Goal: Complete application form: Complete application form

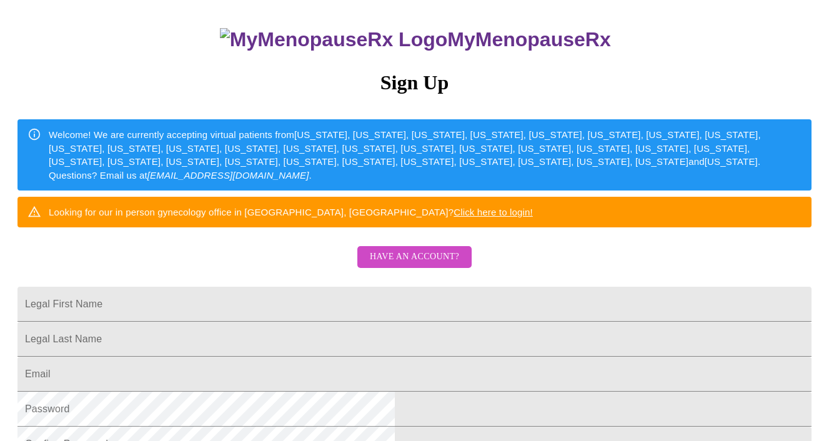
click at [419, 265] on span "Have an account?" at bounding box center [414, 257] width 89 height 16
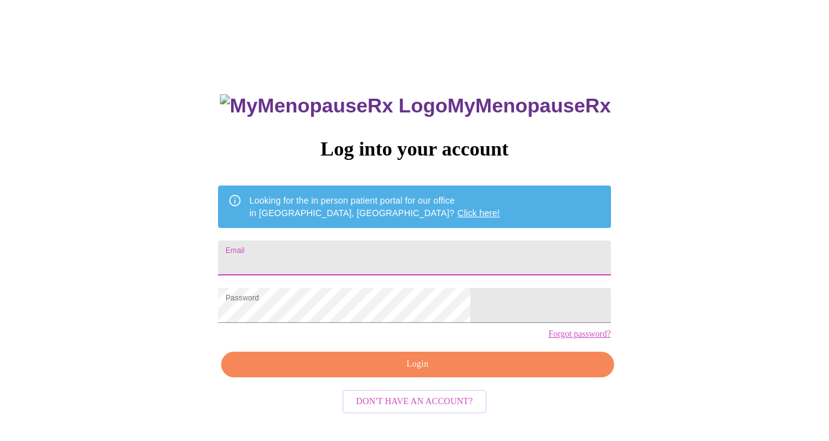
click at [325, 259] on input "Email" at bounding box center [414, 257] width 392 height 35
type input "[EMAIL_ADDRESS][DOMAIN_NAME]"
click at [337, 372] on span "Login" at bounding box center [417, 365] width 364 height 16
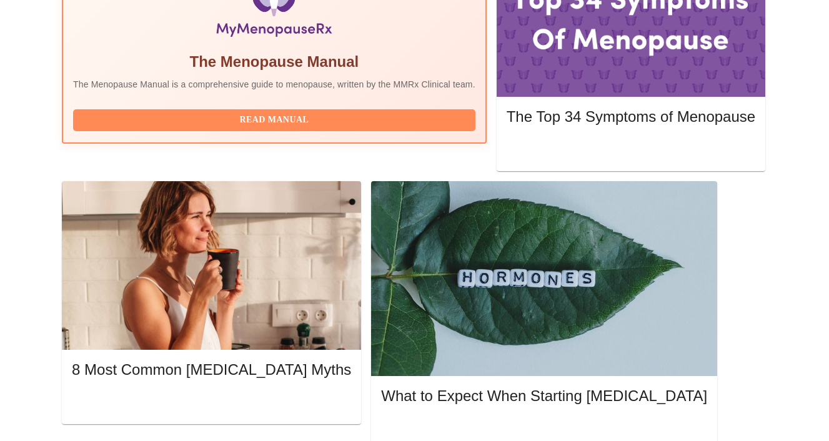
scroll to position [471, 0]
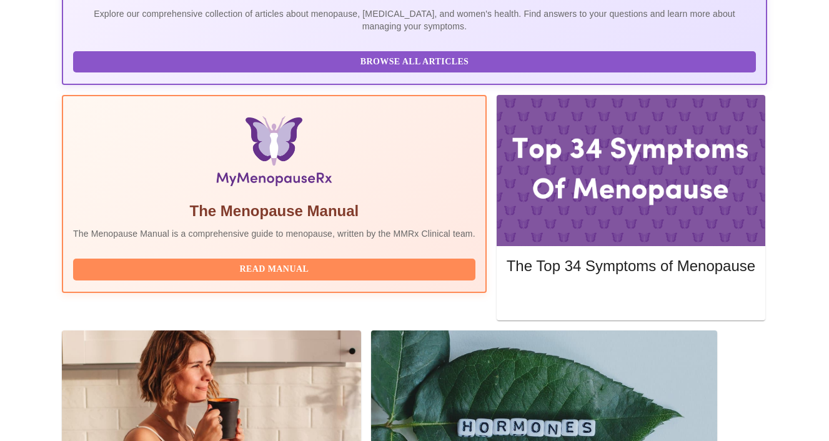
scroll to position [325, 0]
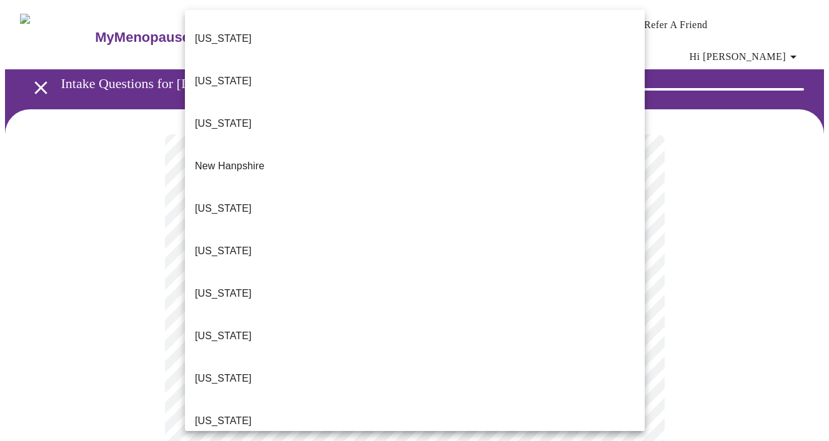
scroll to position [1075, 0]
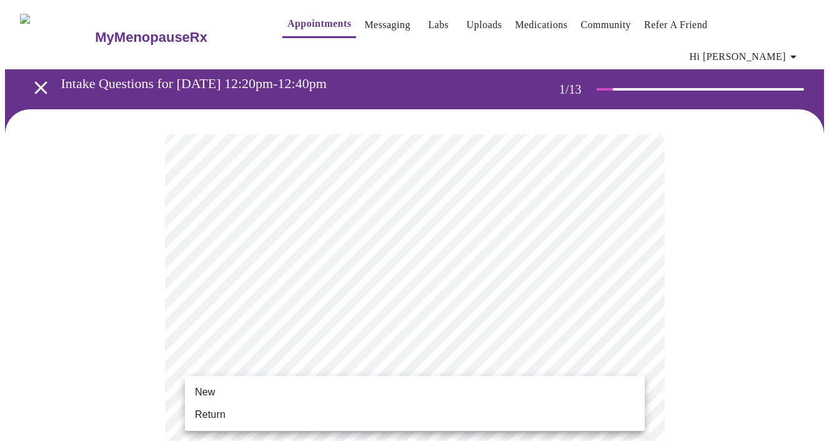
click at [264, 410] on li "Return" at bounding box center [415, 415] width 460 height 22
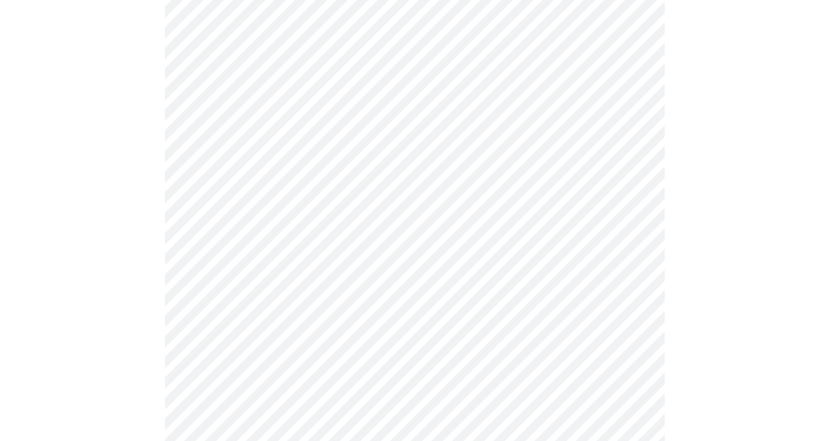
scroll to position [644, 0]
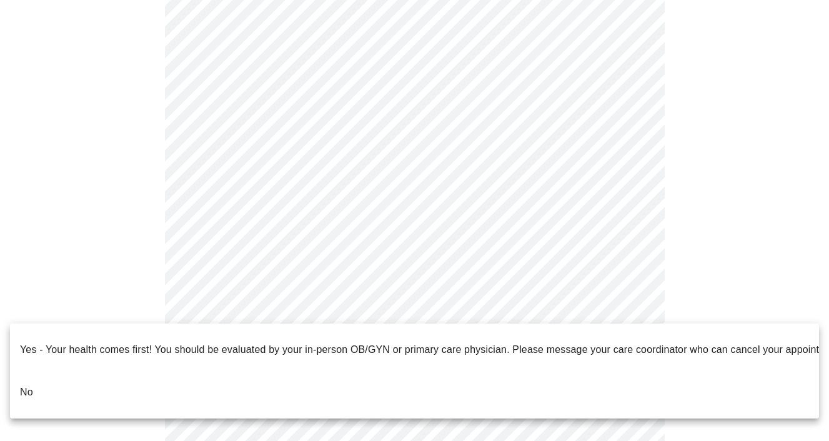
click at [318, 371] on li "No" at bounding box center [414, 392] width 809 height 42
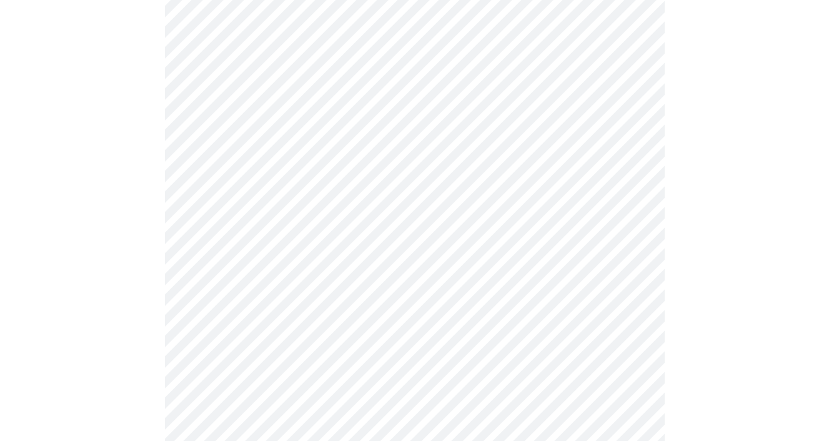
scroll to position [0, 0]
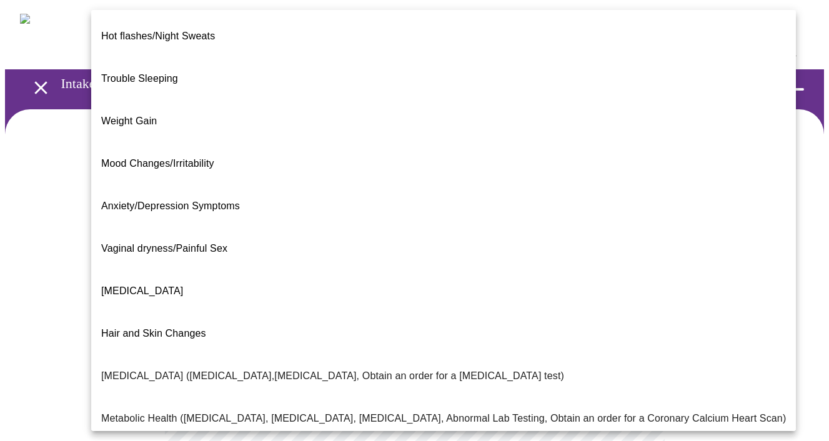
click at [435, 261] on body "MyMenopauseRx Appointments Messaging Labs Uploads Medications Community Refer a…" at bounding box center [414, 388] width 819 height 766
click at [186, 59] on li "Trouble Sleeping" at bounding box center [443, 78] width 705 height 42
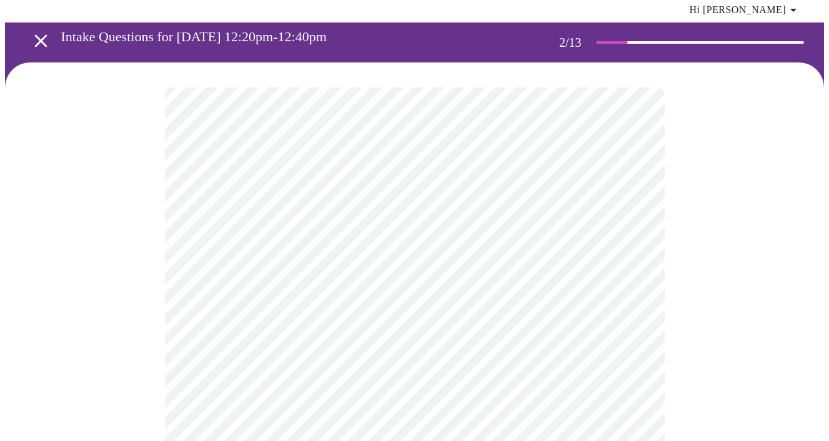
scroll to position [87, 0]
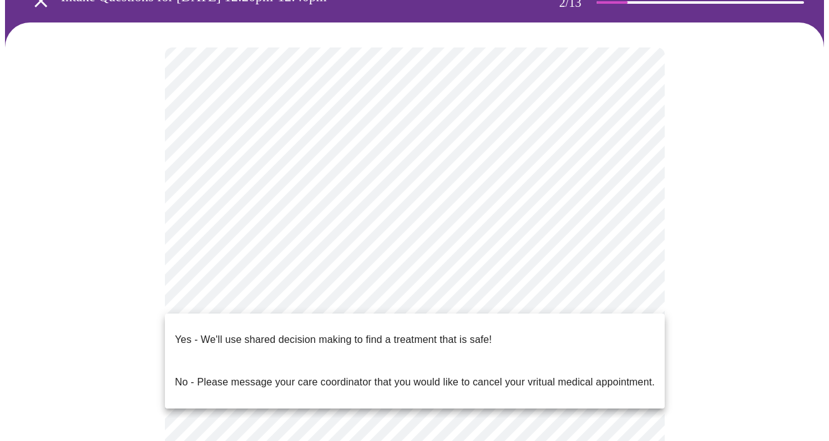
click at [307, 302] on body "MyMenopauseRx Appointments Messaging Labs Uploads Medications Community Refer a…" at bounding box center [414, 298] width 819 height 760
click at [293, 332] on p "Yes - We'll use shared decision making to find a treatment that is safe!" at bounding box center [333, 339] width 317 height 15
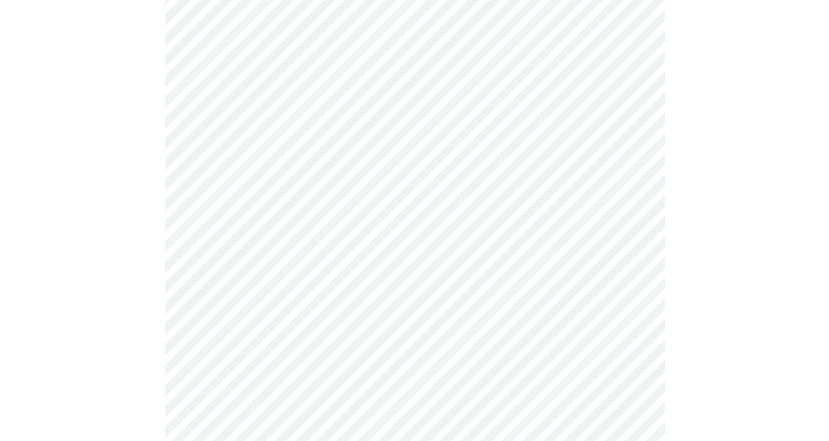
scroll to position [0, 0]
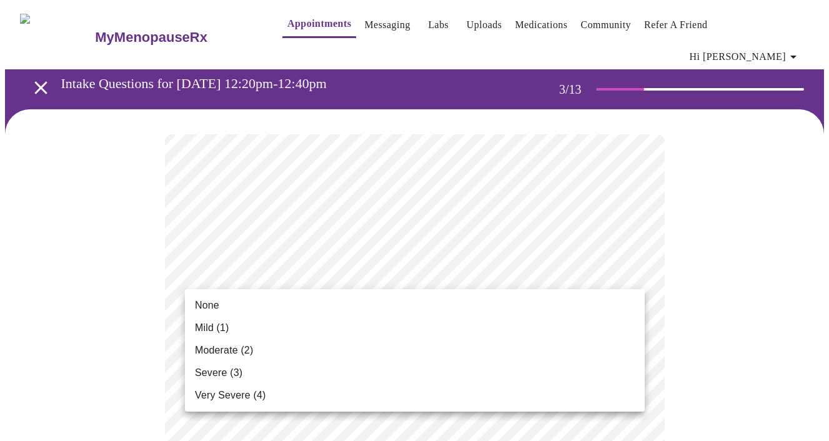
click at [263, 306] on li "None" at bounding box center [415, 305] width 460 height 22
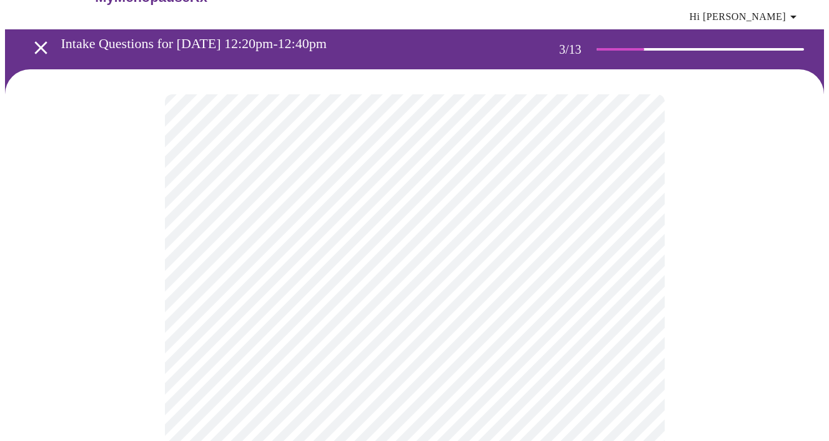
scroll to position [48, 0]
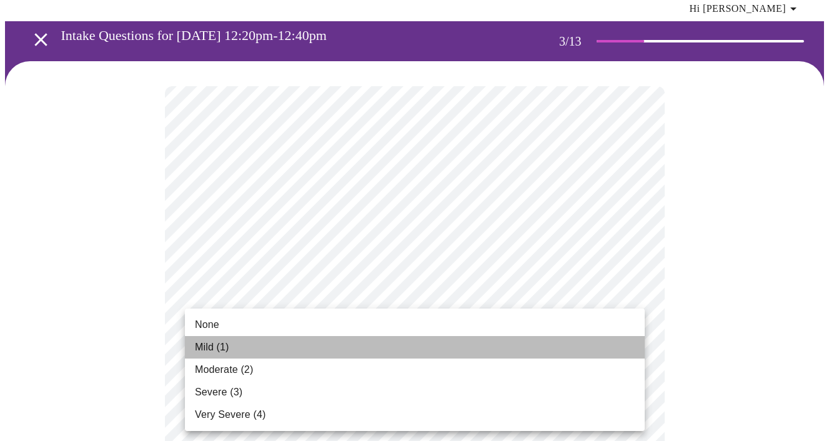
click at [262, 349] on li "Mild (1)" at bounding box center [415, 347] width 460 height 22
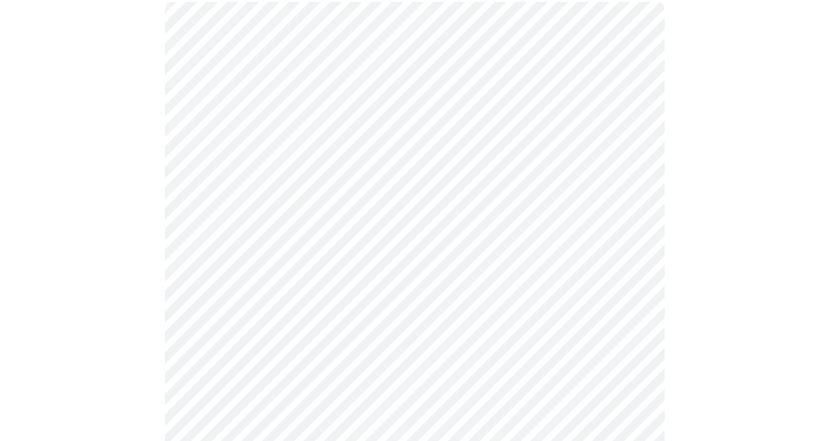
scroll to position [144, 0]
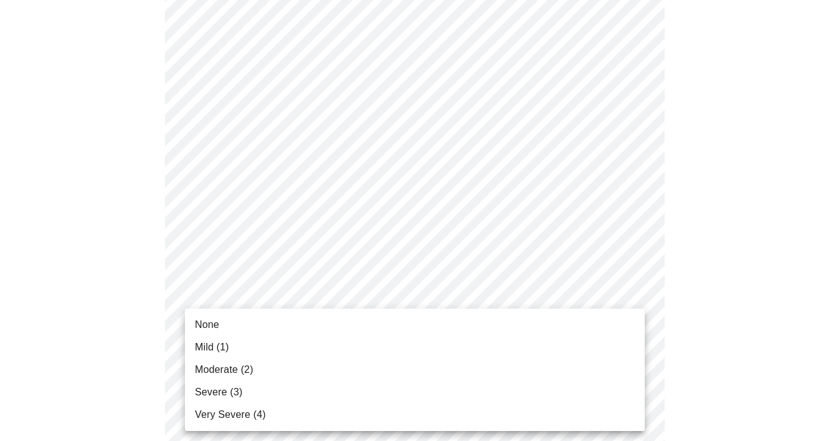
click at [247, 390] on li "Severe (3)" at bounding box center [415, 392] width 460 height 22
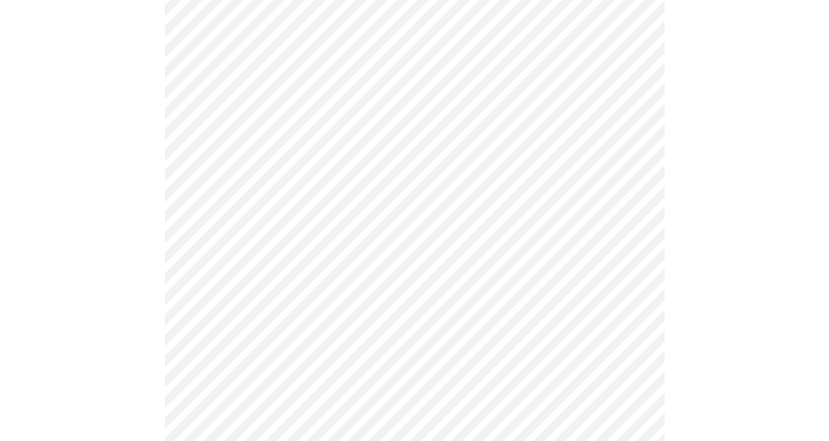
scroll to position [252, 0]
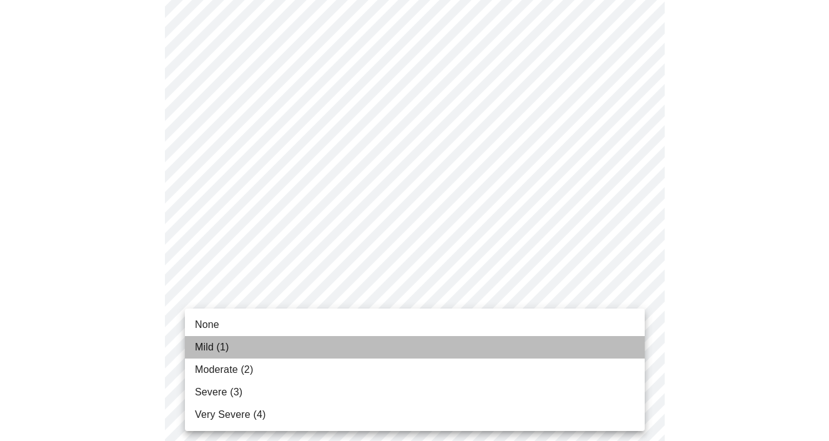
click at [263, 343] on li "Mild (1)" at bounding box center [415, 347] width 460 height 22
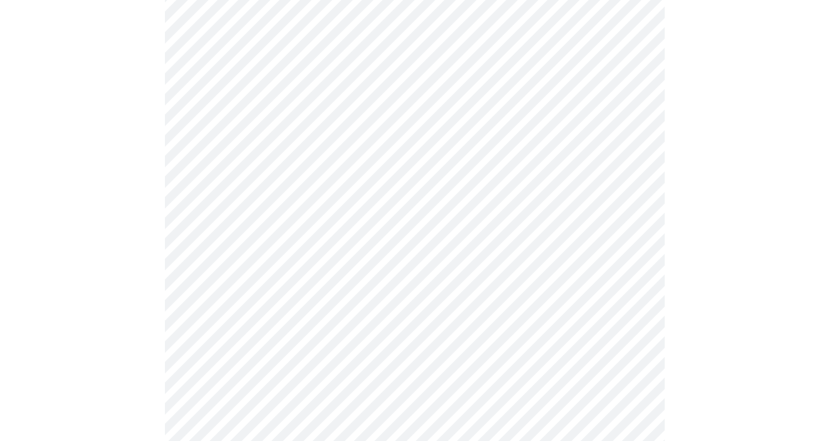
scroll to position [327, 0]
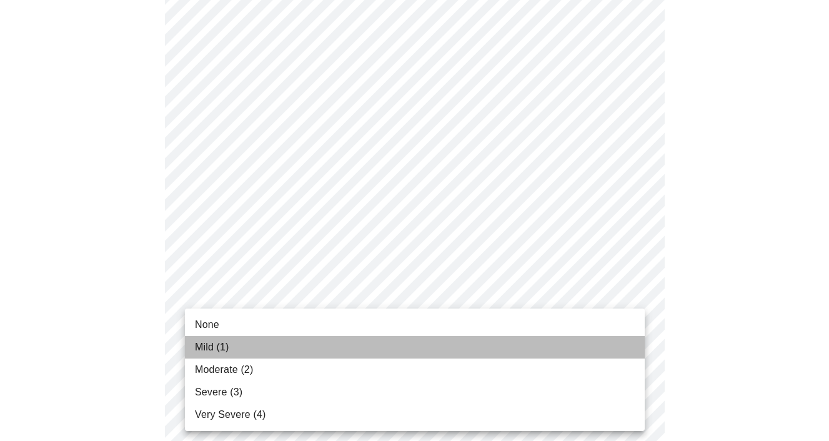
click at [258, 347] on li "Mild (1)" at bounding box center [415, 347] width 460 height 22
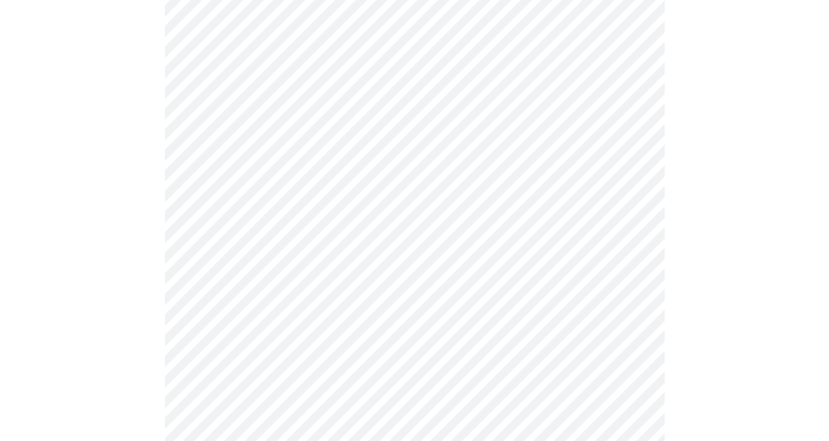
scroll to position [429, 0]
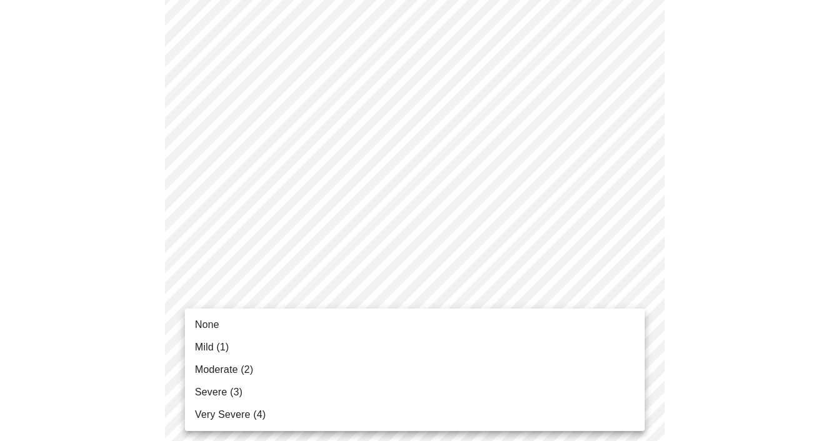
click at [277, 312] on body "MyMenopauseRx Appointments Messaging Labs Uploads Medications Community Refer a…" at bounding box center [414, 370] width 819 height 1588
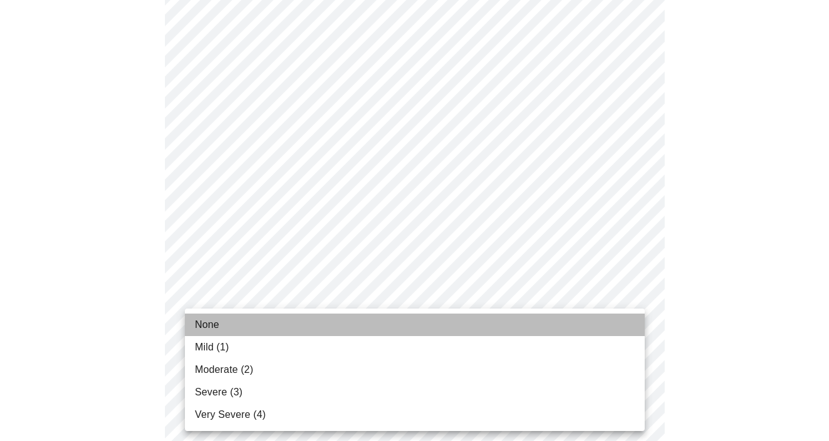
click at [256, 324] on li "None" at bounding box center [415, 325] width 460 height 22
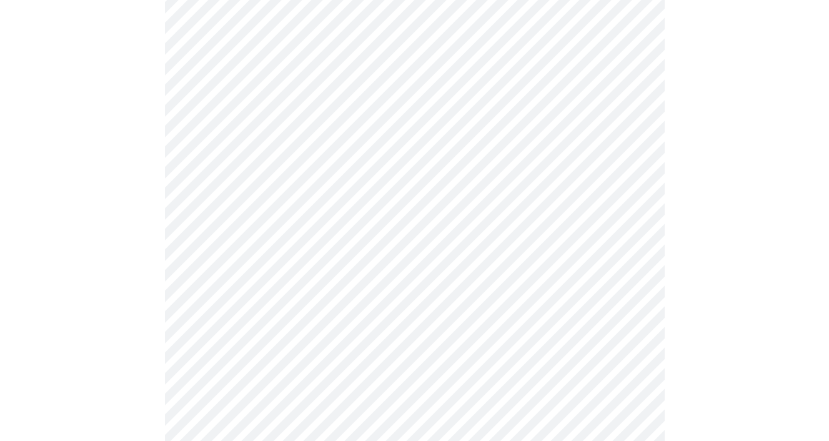
scroll to position [509, 0]
click at [299, 314] on body "MyMenopauseRx Appointments Messaging Labs Uploads Medications Community Refer a…" at bounding box center [414, 281] width 819 height 1571
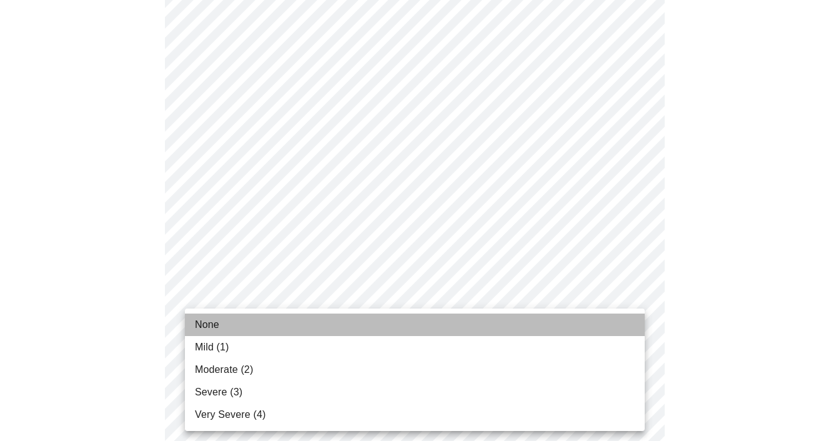
click at [275, 320] on li "None" at bounding box center [415, 325] width 460 height 22
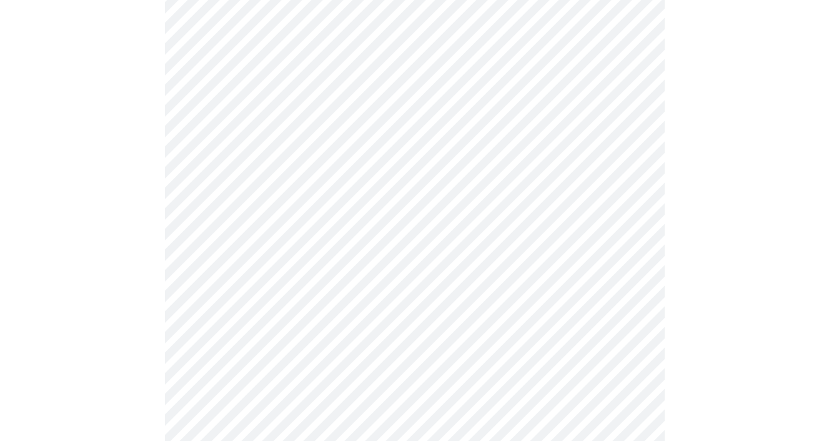
scroll to position [636, 0]
click at [322, 299] on body "MyMenopauseRx Appointments Messaging Labs Uploads Medications Community Refer a…" at bounding box center [414, 146] width 819 height 1554
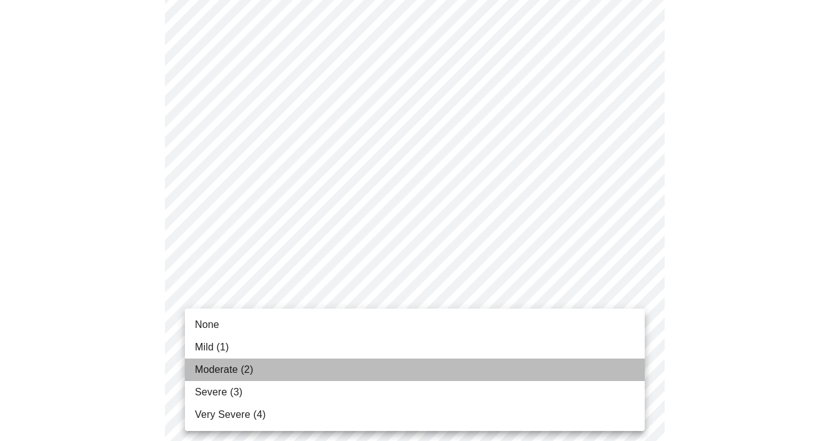
click at [259, 365] on li "Moderate (2)" at bounding box center [415, 370] width 460 height 22
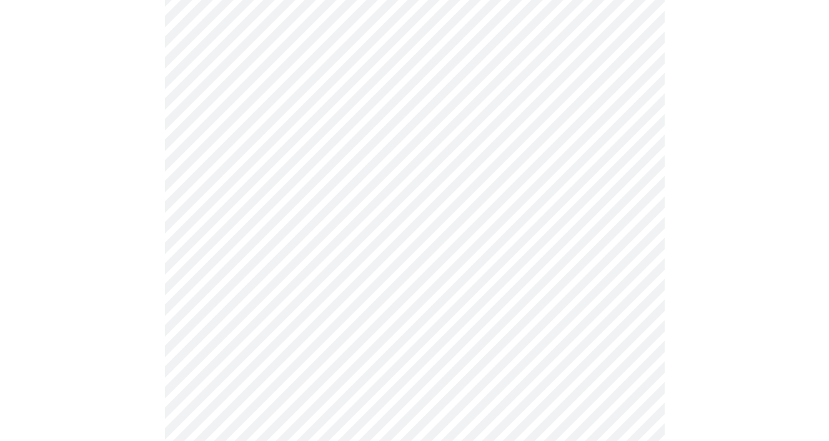
scroll to position [709, 0]
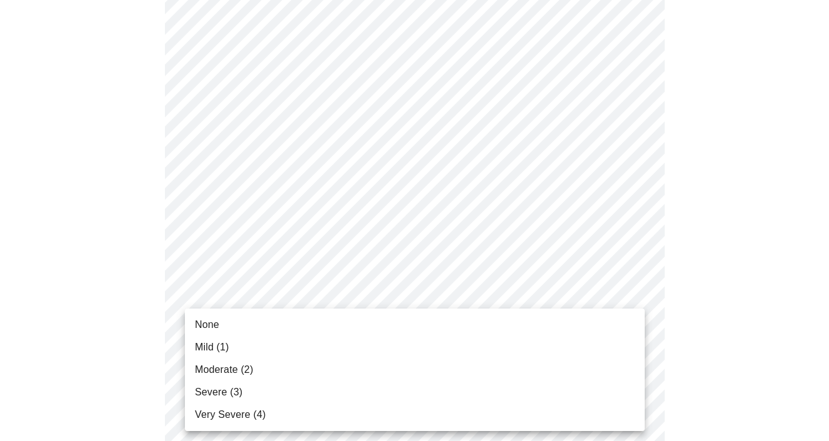
click at [297, 316] on body "MyMenopauseRx Appointments Messaging Labs Uploads Medications Community Refer a…" at bounding box center [414, 64] width 819 height 1537
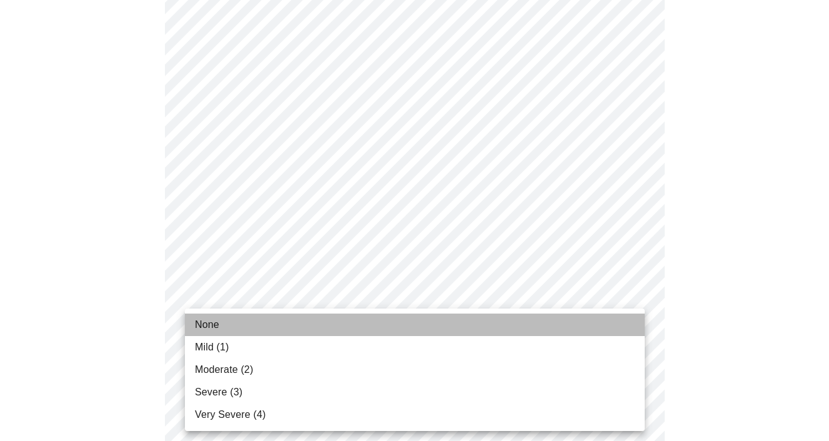
click at [254, 325] on li "None" at bounding box center [415, 325] width 460 height 22
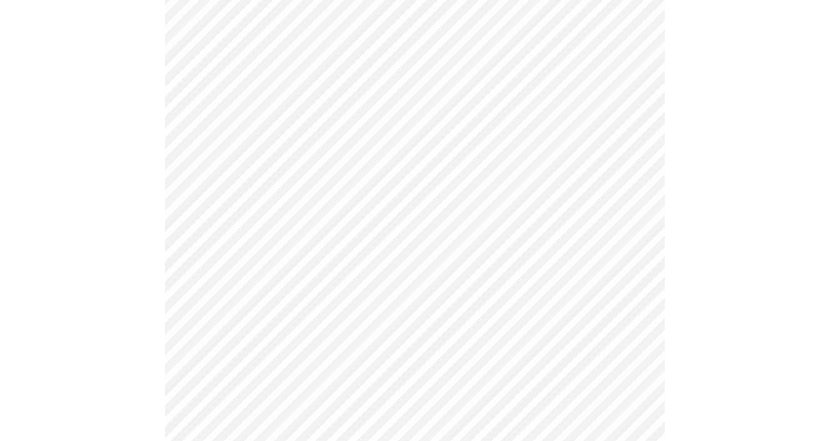
scroll to position [810, 0]
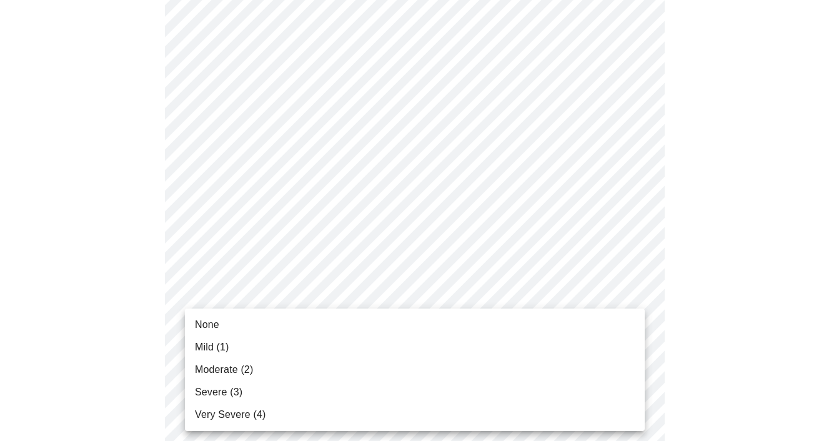
click at [266, 329] on li "None" at bounding box center [415, 325] width 460 height 22
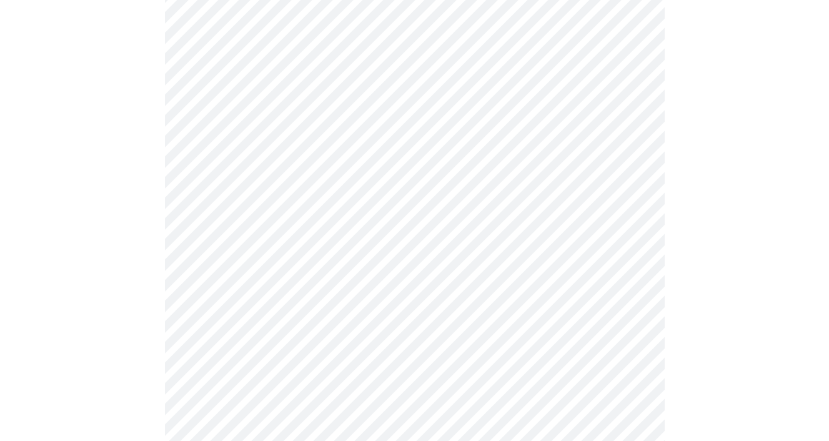
scroll to position [929, 0]
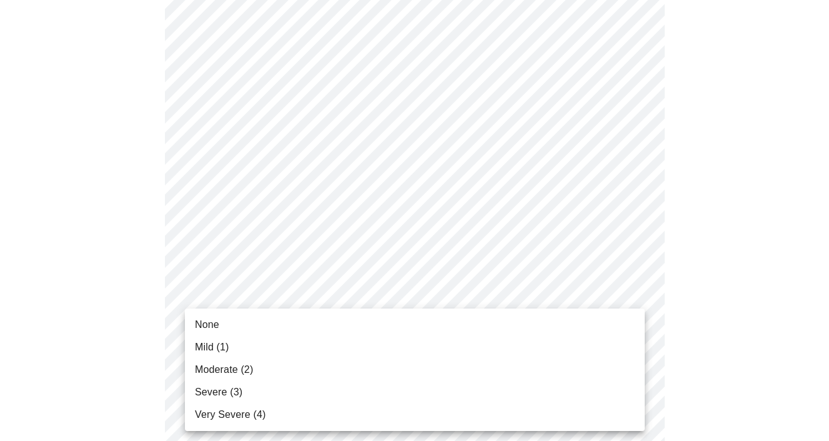
click at [260, 321] on li "None" at bounding box center [415, 325] width 460 height 22
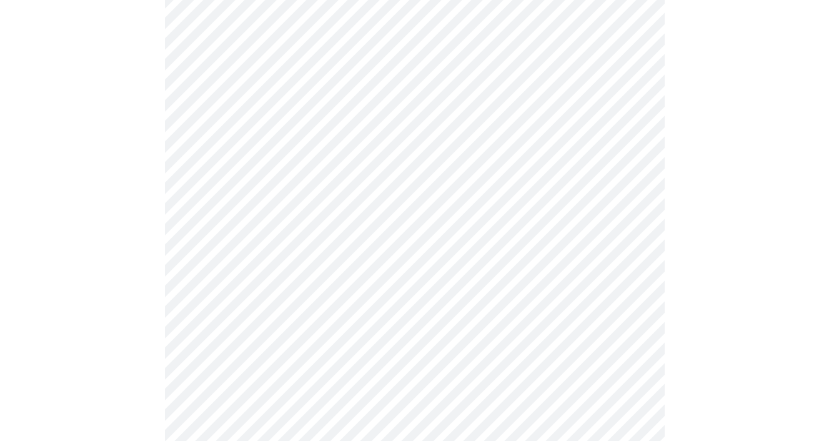
scroll to position [471, 0]
click at [299, 297] on body "MyMenopauseRx Appointments Messaging Labs Uploads Medications Community Refer a…" at bounding box center [414, 157] width 819 height 1247
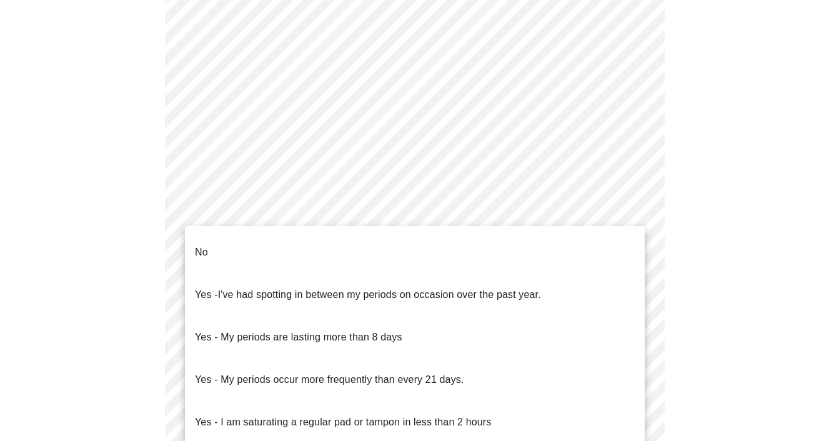
click at [283, 242] on li "No" at bounding box center [415, 252] width 460 height 42
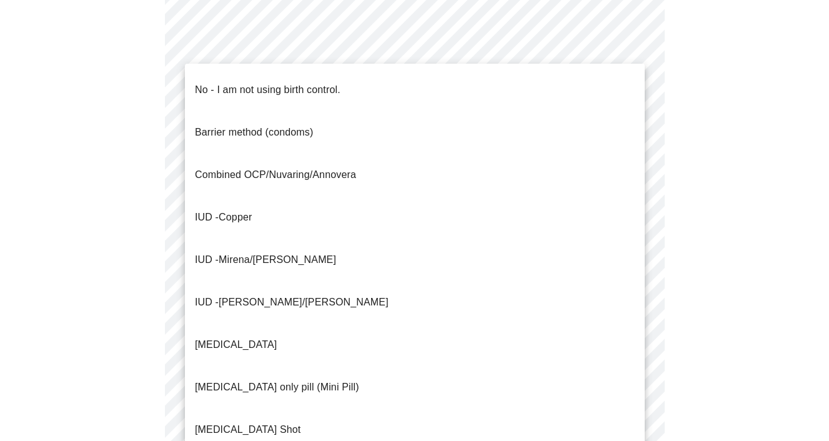
click at [255, 379] on body "MyMenopauseRx Appointments Messaging Labs Uploads Medications Community Refer a…" at bounding box center [414, 154] width 819 height 1241
click at [311, 91] on span "No - I am not using birth control." at bounding box center [268, 89] width 146 height 35
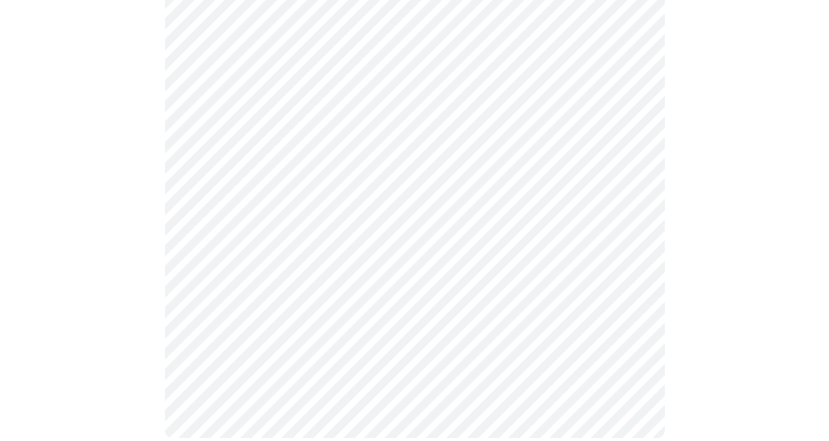
scroll to position [775, 0]
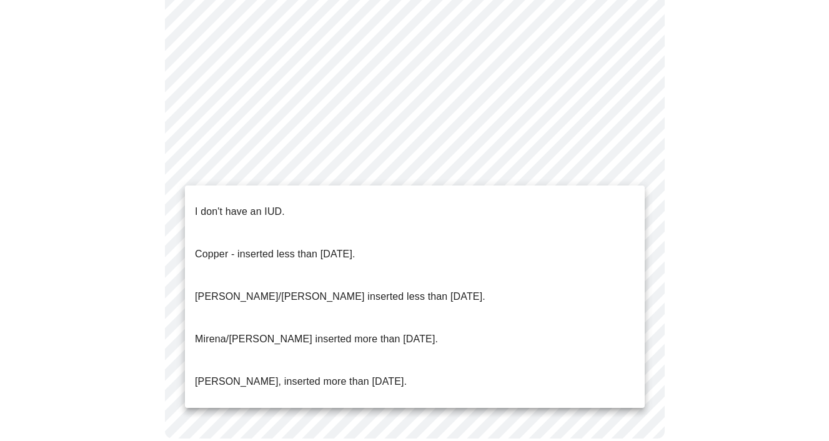
click at [327, 205] on li "I don't have an IUD." at bounding box center [415, 212] width 460 height 42
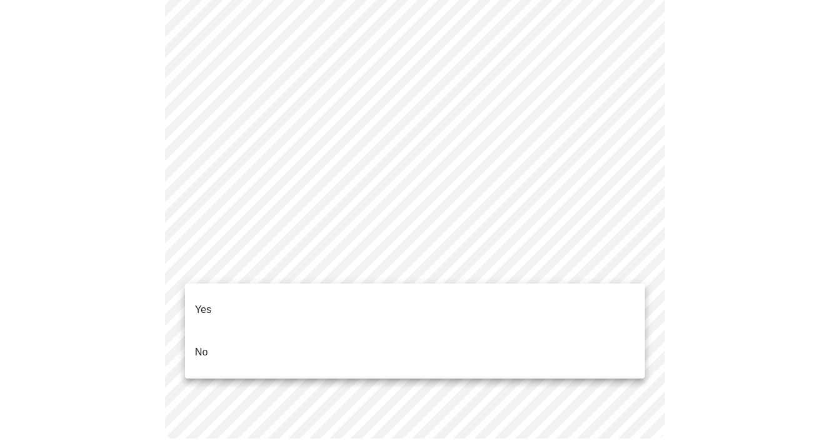
click at [257, 308] on li "Yes" at bounding box center [415, 310] width 460 height 42
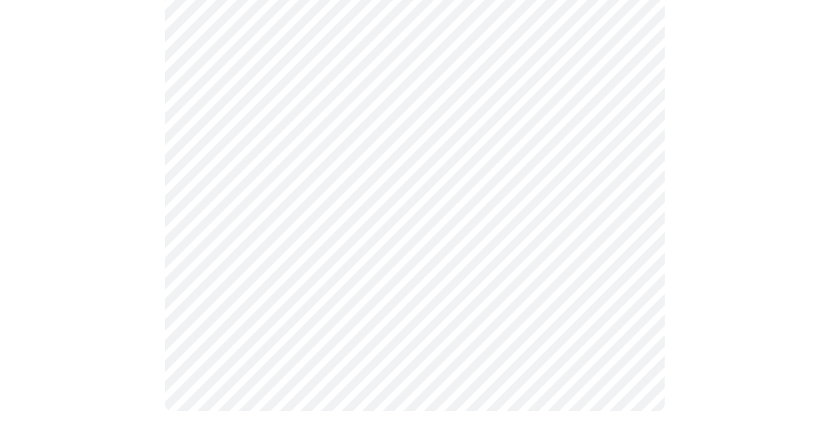
scroll to position [0, 0]
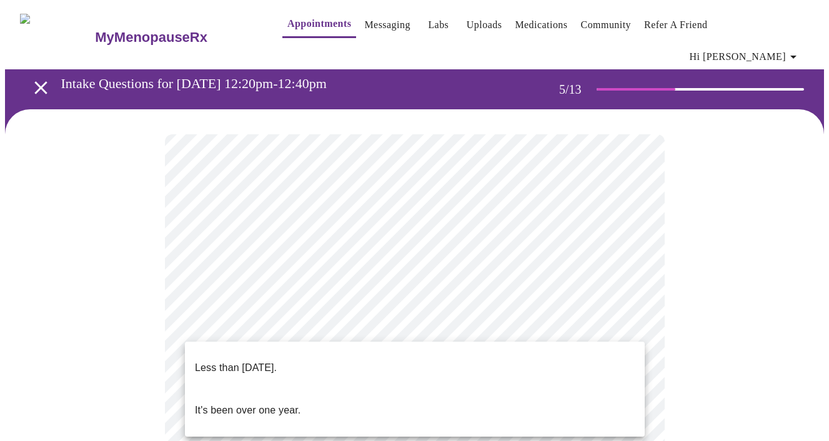
click at [332, 352] on li "Less than [DATE]." at bounding box center [415, 368] width 460 height 42
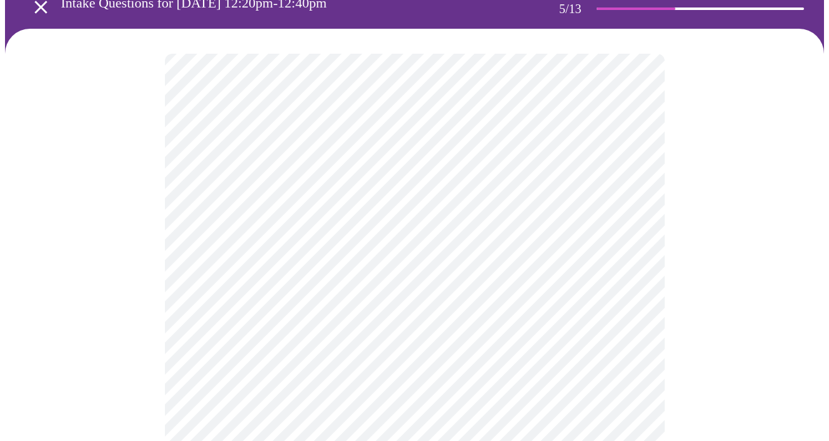
scroll to position [81, 0]
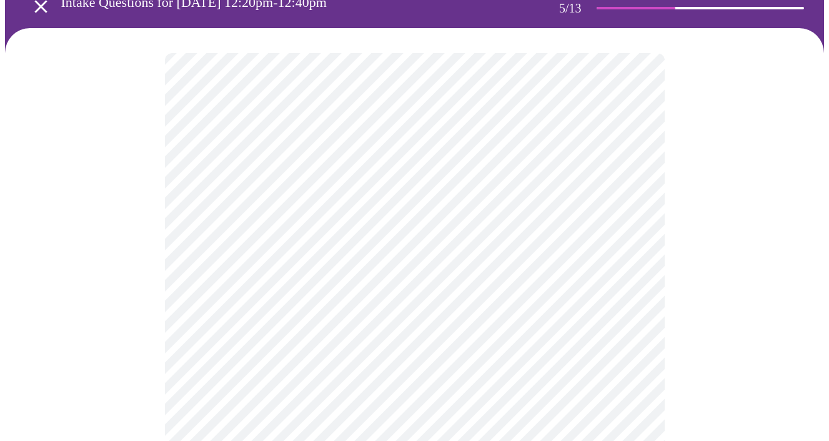
click at [324, 357] on body "MyMenopauseRx Appointments Messaging Labs Uploads Medications Community Refer a…" at bounding box center [414, 394] width 819 height 940
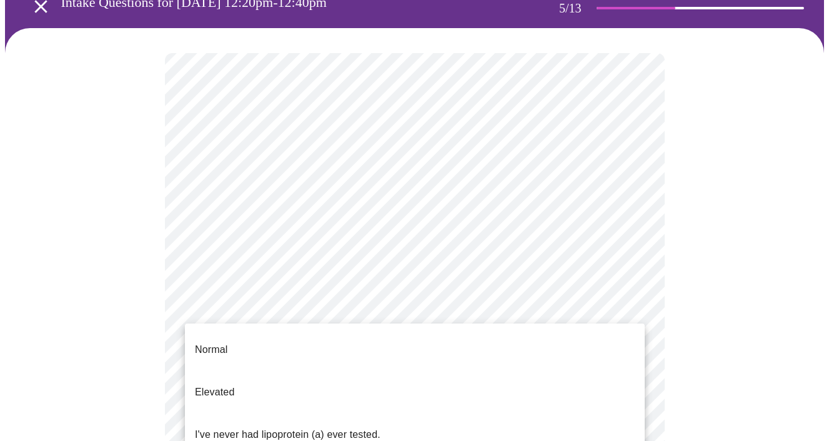
click at [268, 349] on li "Normal" at bounding box center [415, 350] width 460 height 42
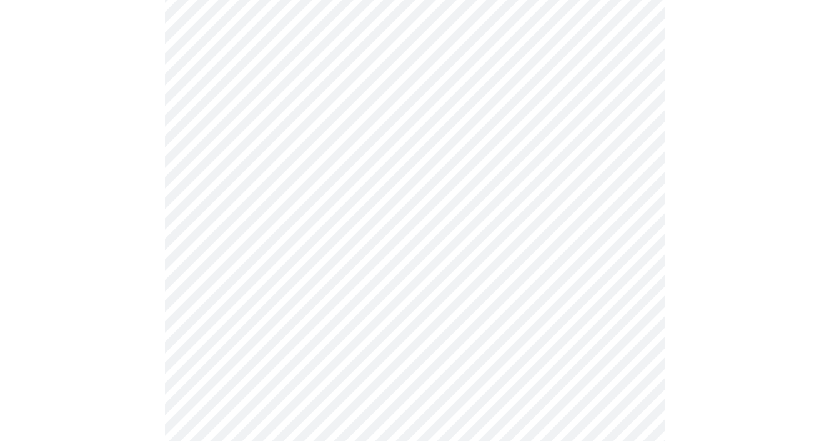
scroll to position [235, 0]
click at [157, 303] on div at bounding box center [414, 288] width 819 height 829
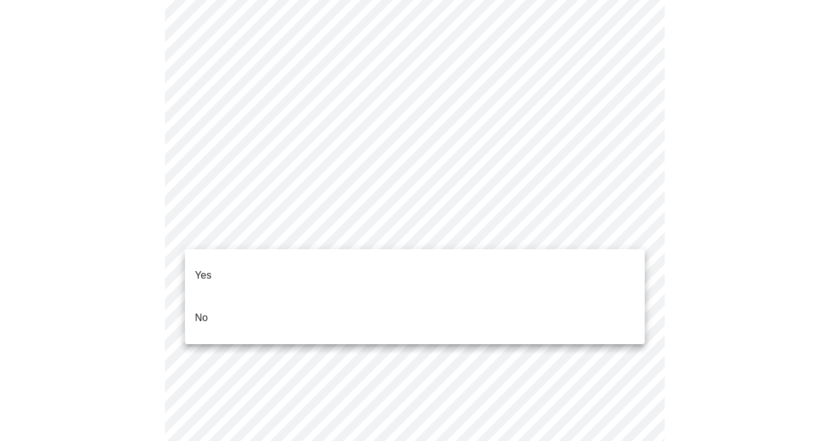
click at [274, 297] on li "No" at bounding box center [415, 318] width 460 height 42
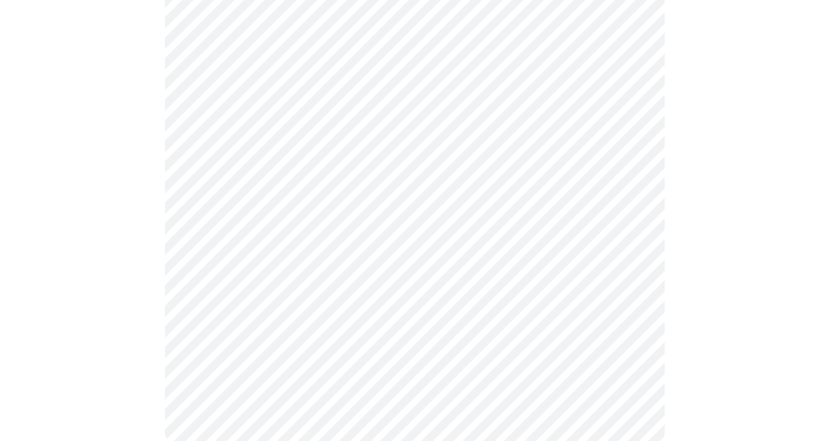
scroll to position [0, 0]
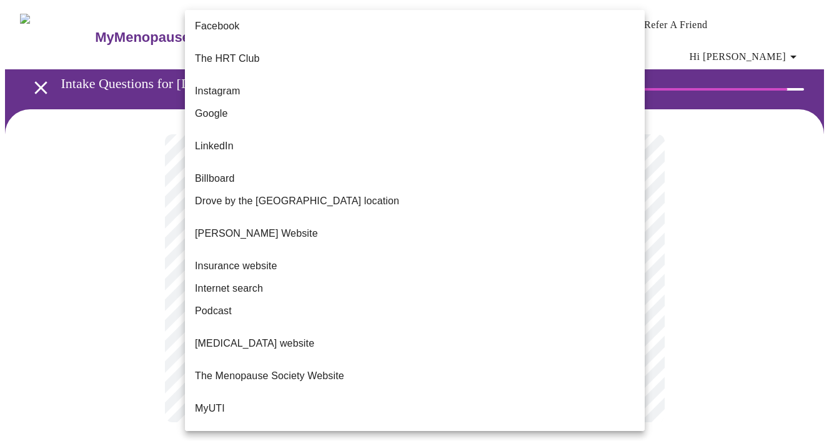
click at [487, 260] on body "MyMenopauseRx Appointments Messaging Labs Uploads Medications Community Refer a…" at bounding box center [414, 226] width 819 height 442
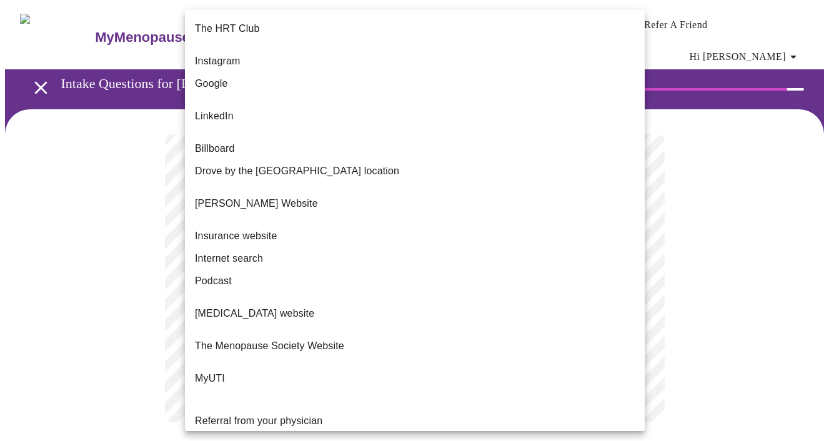
scroll to position [29, 0]
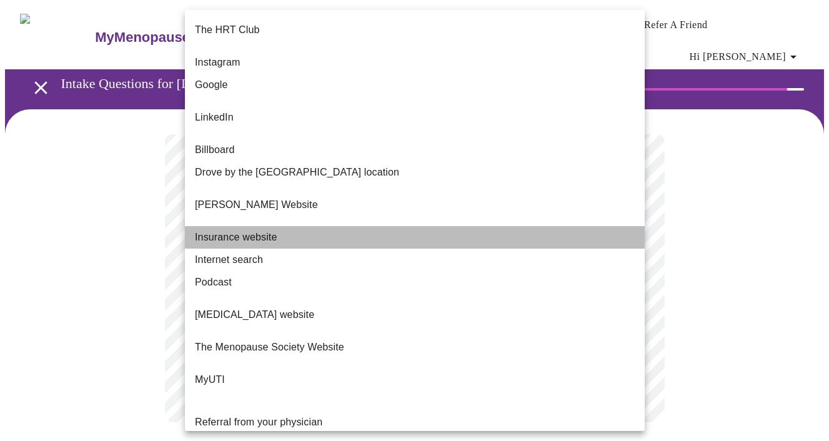
click at [329, 226] on li "Insurance website" at bounding box center [415, 237] width 460 height 22
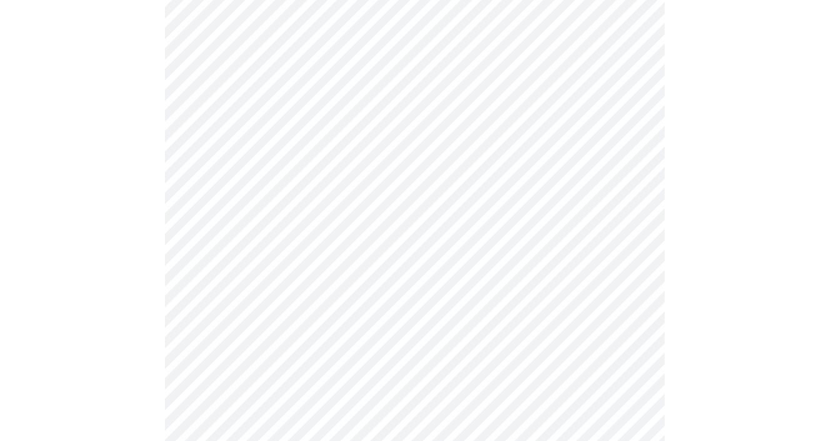
scroll to position [259, 0]
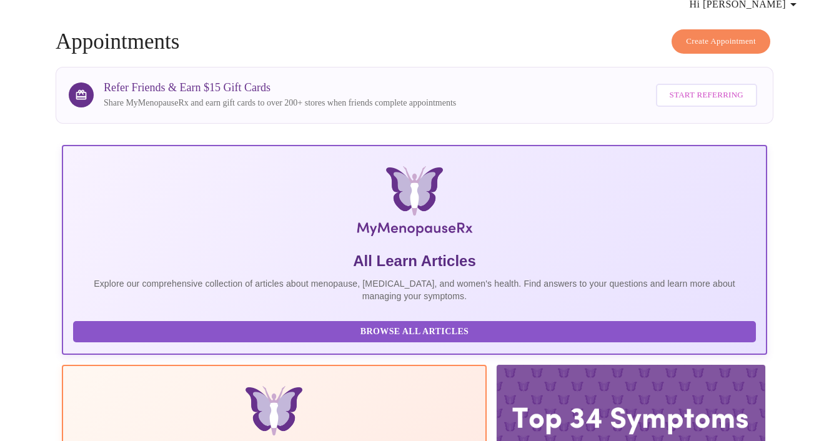
scroll to position [52, 0]
